Goal: Information Seeking & Learning: Learn about a topic

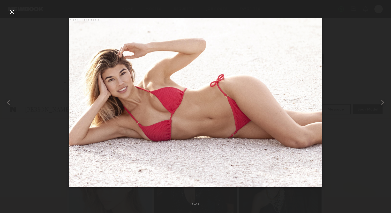
scroll to position [623, 0]
click at [13, 11] on div at bounding box center [12, 12] width 8 height 8
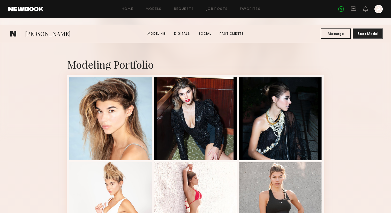
scroll to position [140, 0]
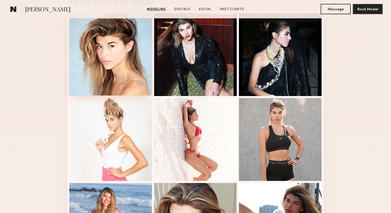
click at [130, 67] on div at bounding box center [110, 54] width 83 height 83
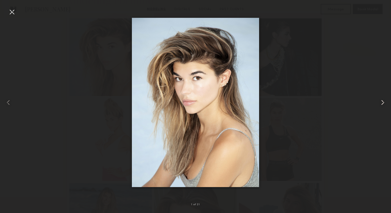
click at [384, 103] on common-icon at bounding box center [383, 102] width 8 height 8
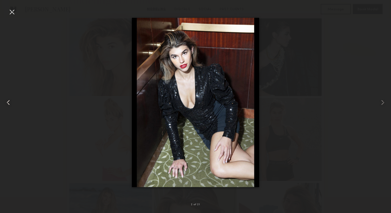
click at [7, 102] on common-icon at bounding box center [8, 102] width 8 height 8
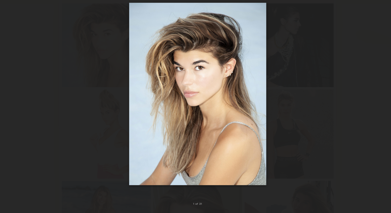
scroll to position [139, 0]
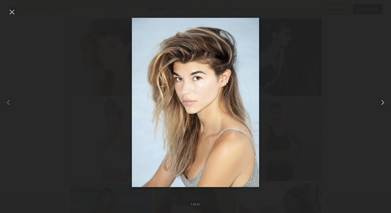
click at [381, 105] on common-icon at bounding box center [383, 102] width 8 height 8
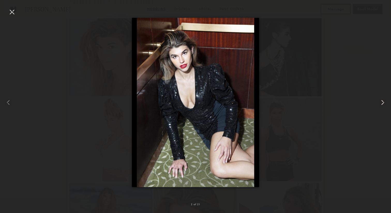
click at [381, 105] on common-icon at bounding box center [383, 102] width 8 height 8
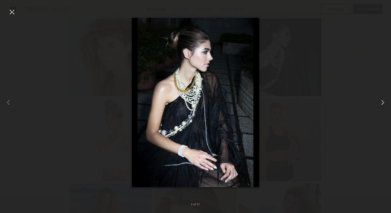
click at [381, 105] on common-icon at bounding box center [383, 102] width 8 height 8
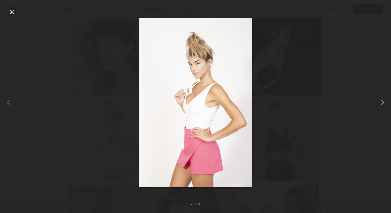
click at [381, 105] on common-icon at bounding box center [383, 102] width 8 height 8
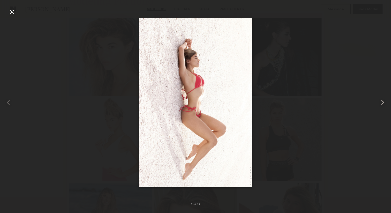
click at [381, 105] on common-icon at bounding box center [383, 102] width 8 height 8
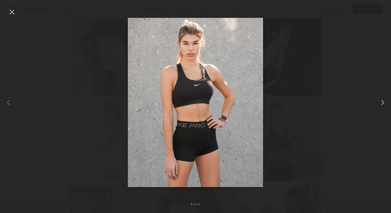
click at [381, 105] on common-icon at bounding box center [383, 102] width 8 height 8
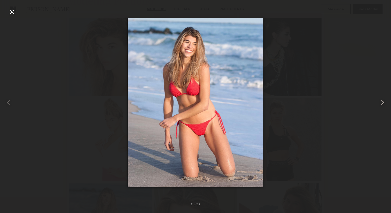
click at [381, 105] on common-icon at bounding box center [383, 102] width 8 height 8
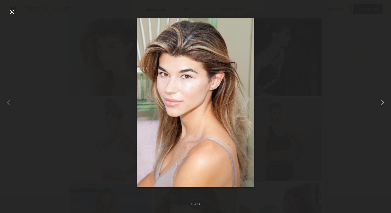
click at [381, 105] on common-icon at bounding box center [383, 102] width 8 height 8
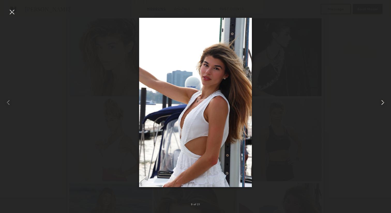
click at [381, 105] on common-icon at bounding box center [383, 102] width 8 height 8
